Goal: Information Seeking & Learning: Check status

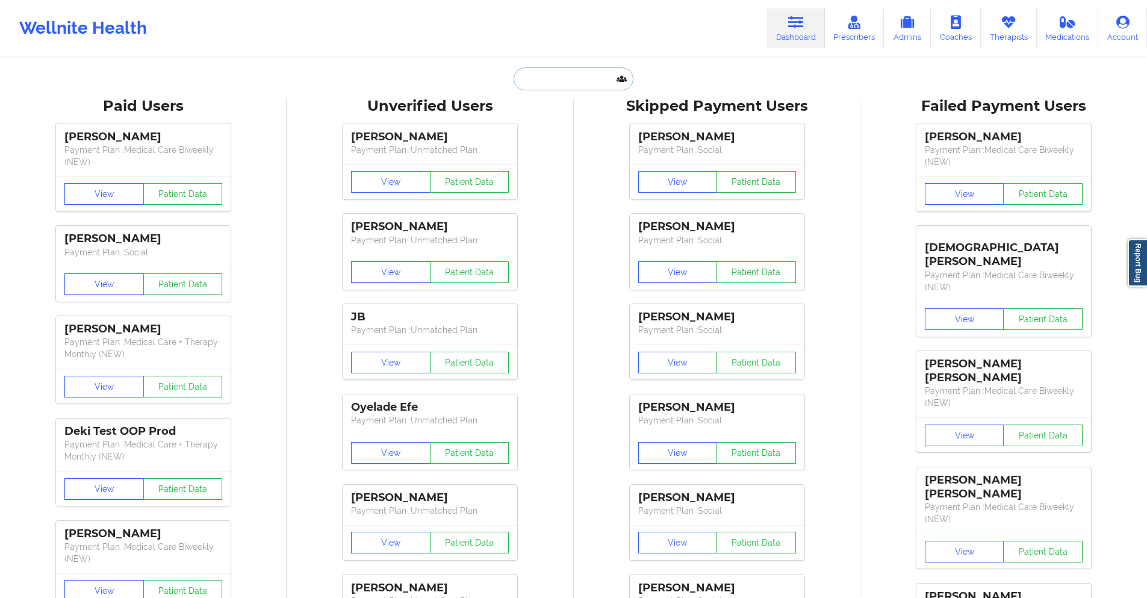
click at [572, 76] on input "text" at bounding box center [573, 78] width 119 height 23
drag, startPoint x: 572, startPoint y: 76, endPoint x: 552, endPoint y: 76, distance: 19.9
click at [552, 76] on input "text" at bounding box center [573, 78] width 119 height 23
paste input "linda.burkhardt@yahoo.com"
type input "linda.burkhardt@yahoo.com"
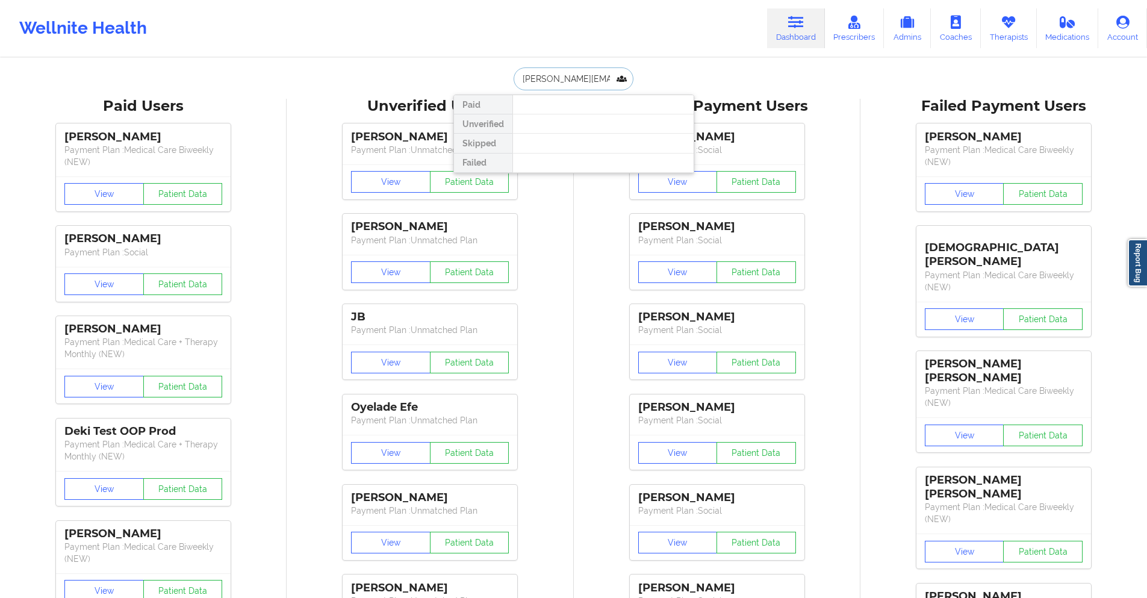
scroll to position [0, 14]
click at [576, 154] on div "Social" at bounding box center [603, 159] width 161 height 10
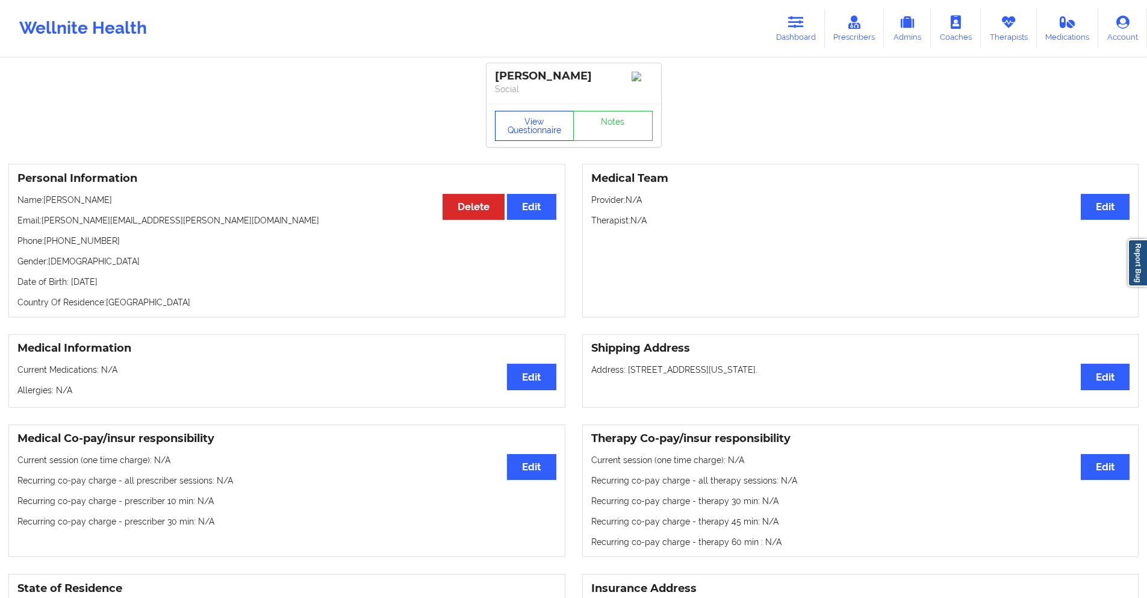
click at [550, 136] on button "View Questionnaire" at bounding box center [534, 126] width 79 height 30
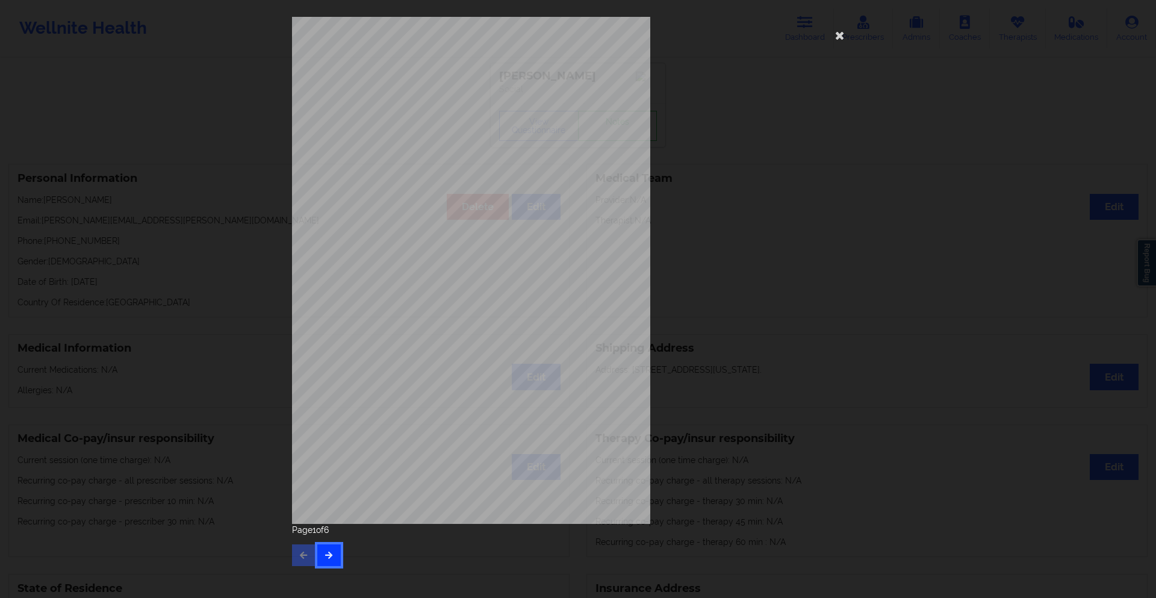
click at [335, 551] on button "button" at bounding box center [328, 555] width 23 height 22
click at [334, 551] on icon "button" at bounding box center [329, 554] width 10 height 7
click at [333, 552] on icon "button" at bounding box center [329, 554] width 10 height 7
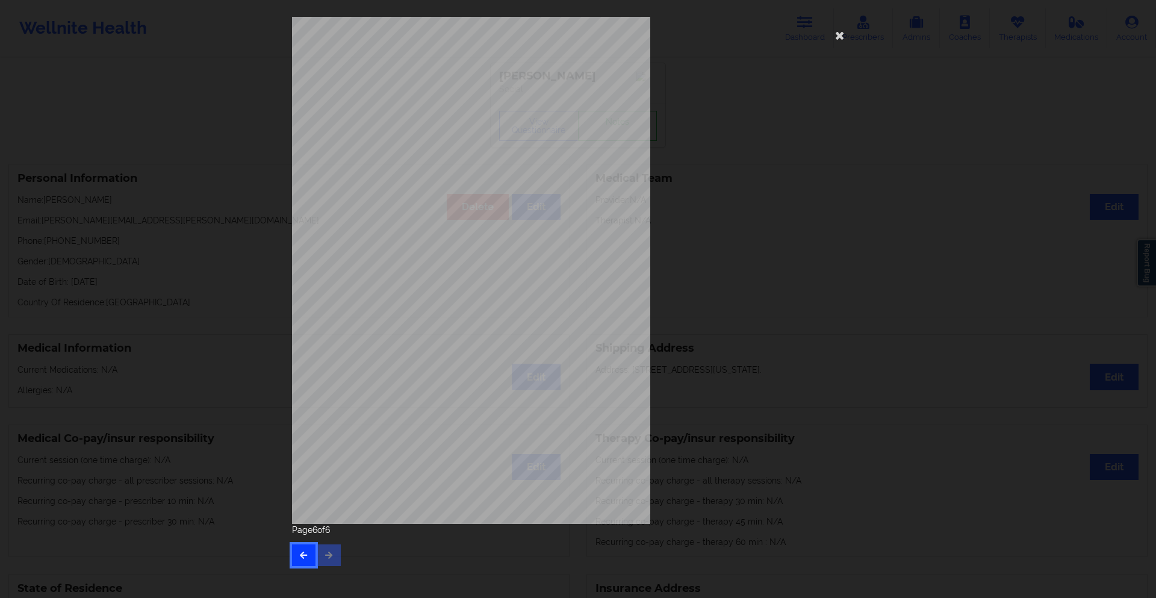
click at [305, 556] on icon "button" at bounding box center [304, 554] width 10 height 7
click at [319, 556] on button "button" at bounding box center [328, 555] width 23 height 22
click at [329, 555] on icon "button" at bounding box center [329, 554] width 10 height 7
